Goal: Transaction & Acquisition: Subscribe to service/newsletter

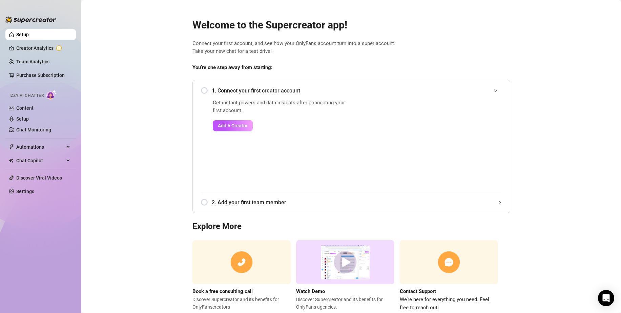
click at [431, 55] on span "Connect your first account, and see how your OnlyFans account turn into a super…" at bounding box center [351, 48] width 318 height 16
click at [19, 185] on ul "Setup Creator Analytics Team Analytics Purchase Subscription Izzy AI Chatter Co…" at bounding box center [40, 165] width 70 height 278
click at [26, 191] on link "Settings" at bounding box center [25, 191] width 18 height 5
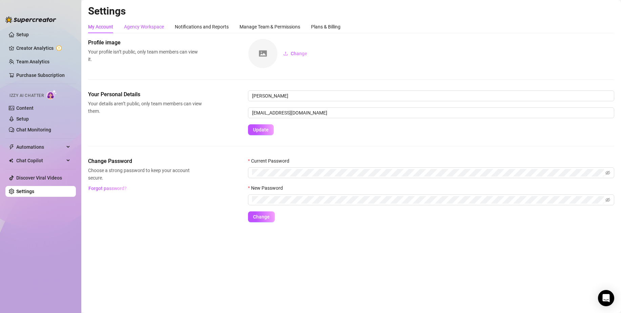
click at [146, 28] on div "Agency Workspace" at bounding box center [144, 26] width 40 height 7
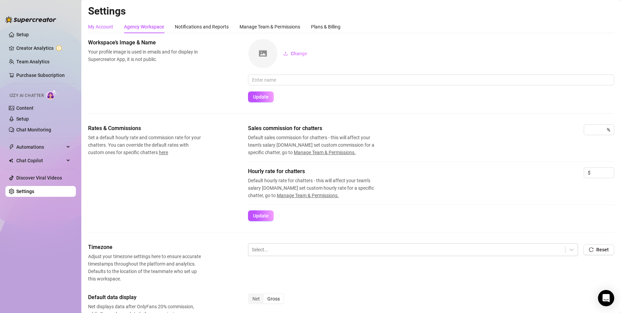
click at [94, 25] on div "My Account" at bounding box center [100, 26] width 25 height 7
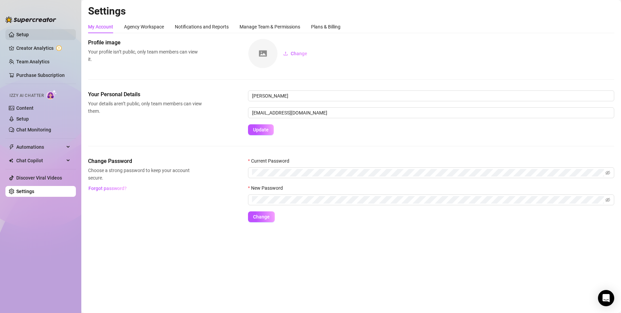
click at [28, 34] on link "Setup" at bounding box center [22, 34] width 13 height 5
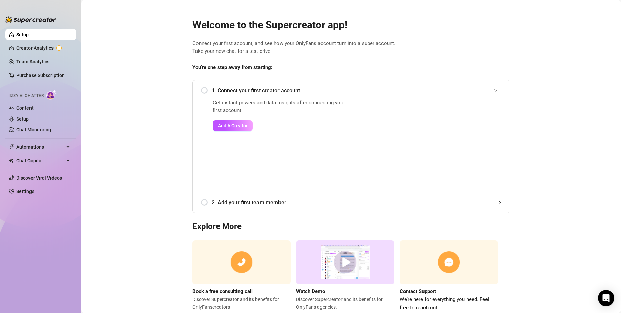
click at [17, 21] on img at bounding box center [30, 19] width 51 height 7
click at [24, 16] on img at bounding box center [30, 19] width 51 height 7
click at [34, 50] on link "Creator Analytics" at bounding box center [43, 48] width 54 height 11
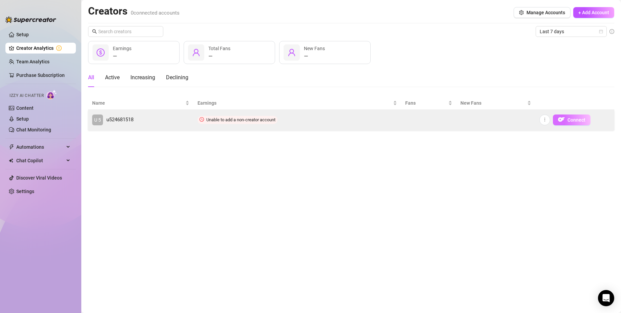
click at [569, 120] on span "Connect" at bounding box center [577, 119] width 18 height 5
click at [546, 121] on icon "more" at bounding box center [544, 119] width 5 height 5
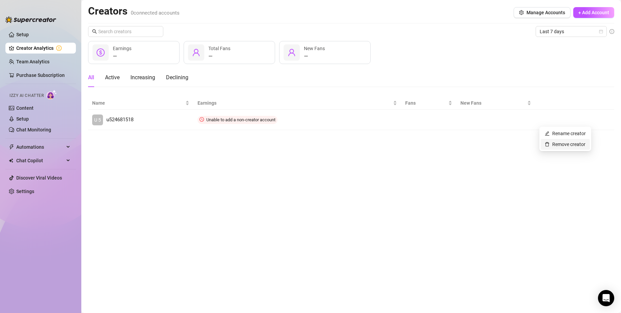
click at [560, 142] on link "Remove creator" at bounding box center [565, 144] width 41 height 5
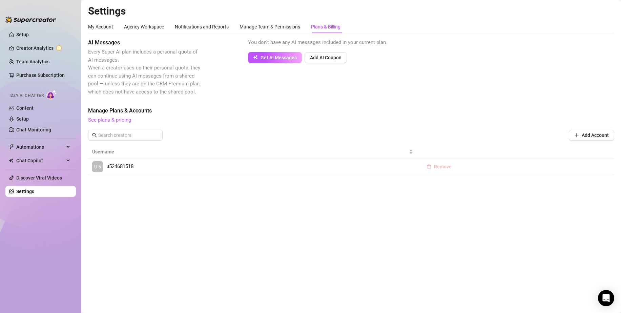
click at [431, 167] on button "Remove" at bounding box center [439, 166] width 36 height 11
click at [488, 149] on button "OK" at bounding box center [484, 149] width 11 height 8
click at [288, 25] on div "Manage Team & Permissions" at bounding box center [270, 26] width 61 height 7
click at [198, 24] on div "Notifications and Reports" at bounding box center [202, 26] width 54 height 7
click at [128, 25] on div "Agency Workspace" at bounding box center [144, 26] width 40 height 7
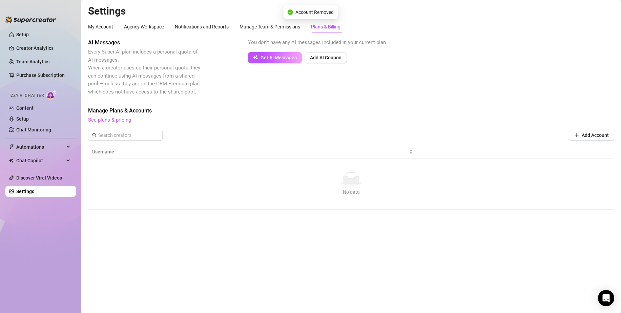
click at [85, 25] on main "Settings My Account Agency Workspace Notifications and Reports Manage Team & Pe…" at bounding box center [351, 156] width 540 height 313
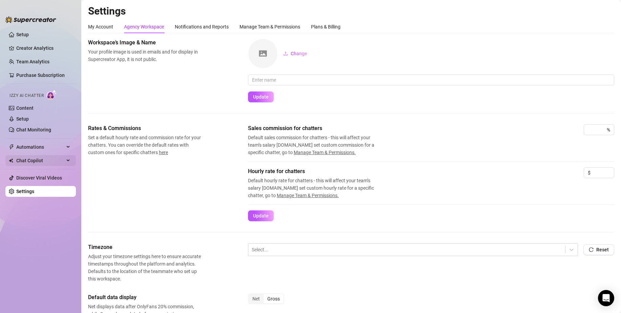
click at [43, 161] on span "Chat Copilot" at bounding box center [40, 160] width 48 height 11
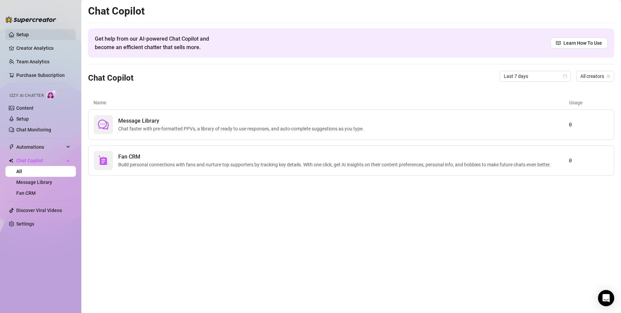
click at [28, 35] on link "Setup" at bounding box center [22, 34] width 13 height 5
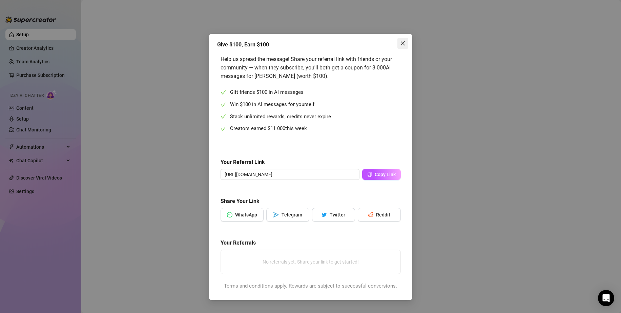
click at [401, 39] on button "Close" at bounding box center [402, 43] width 11 height 11
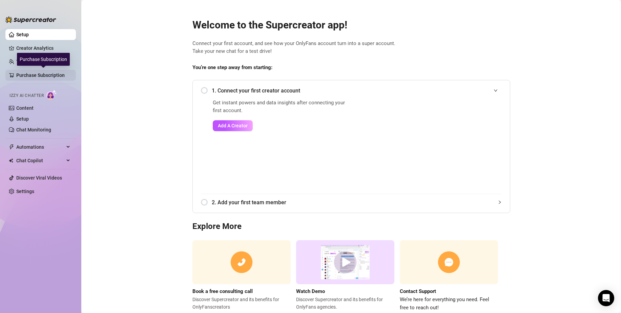
click at [34, 77] on link "Purchase Subscription" at bounding box center [43, 75] width 54 height 11
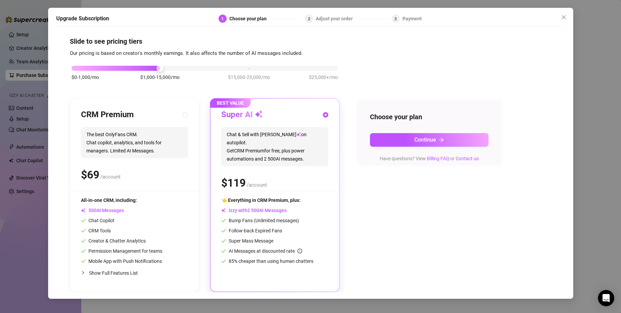
scroll to position [3, 0]
